Goal: Find specific page/section: Find specific page/section

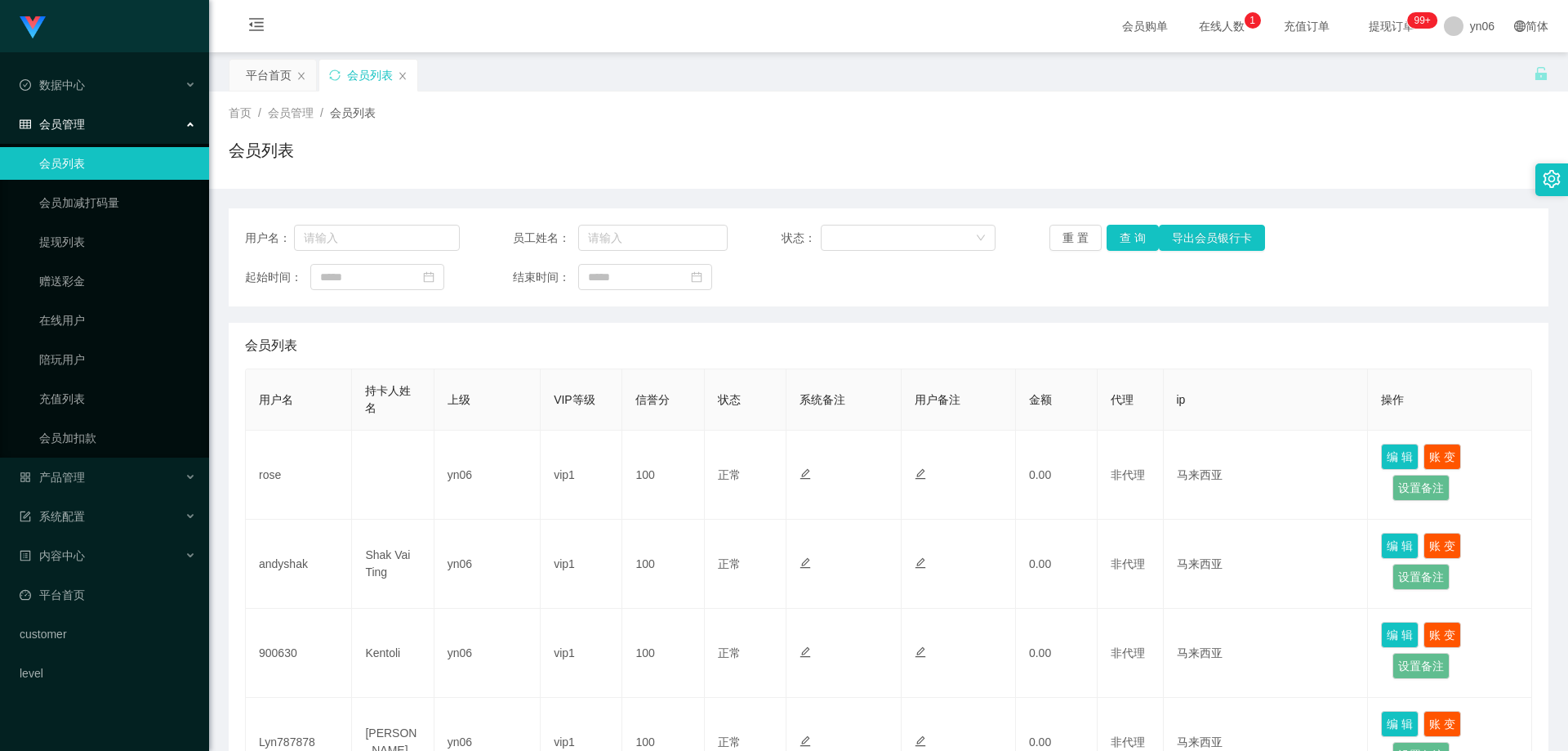
click at [157, 166] on link "会员列表" at bounding box center [117, 163] width 157 height 32
click at [107, 163] on link "会员列表" at bounding box center [117, 163] width 157 height 32
